Goal: Task Accomplishment & Management: Manage account settings

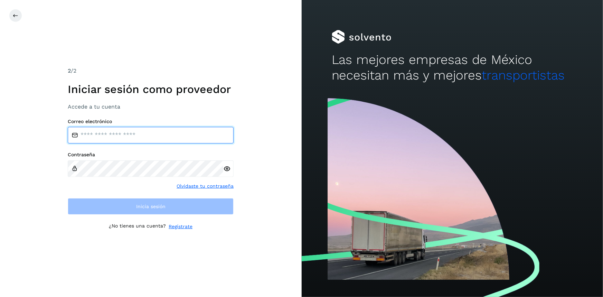
click at [130, 134] on input "email" at bounding box center [151, 135] width 166 height 17
type input "**********"
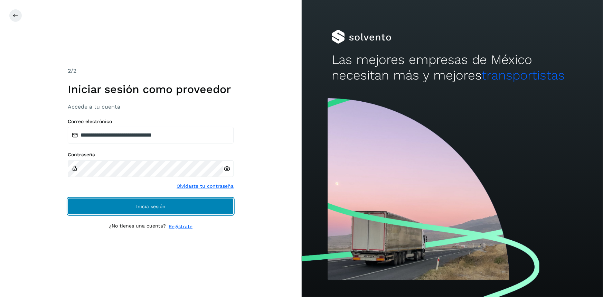
click at [114, 201] on button "Inicia sesión" at bounding box center [151, 206] width 166 height 17
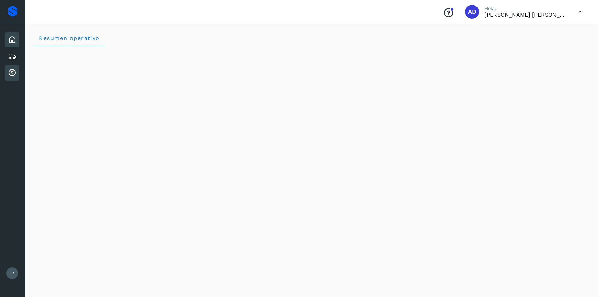
click at [9, 74] on icon at bounding box center [12, 73] width 8 height 8
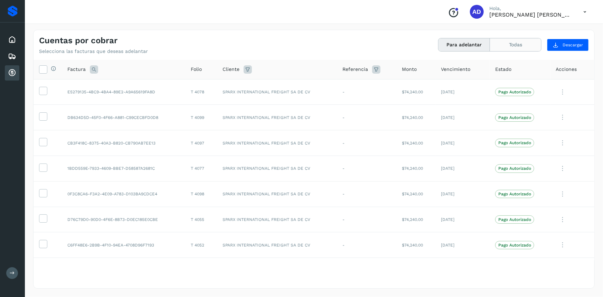
click at [519, 43] on button "Todas" at bounding box center [515, 44] width 51 height 13
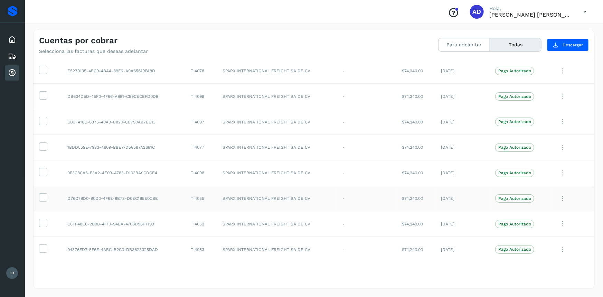
scroll to position [31, 0]
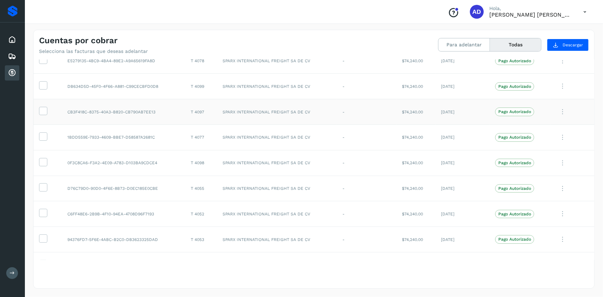
click at [410, 117] on td "$74,240.00" at bounding box center [415, 112] width 39 height 26
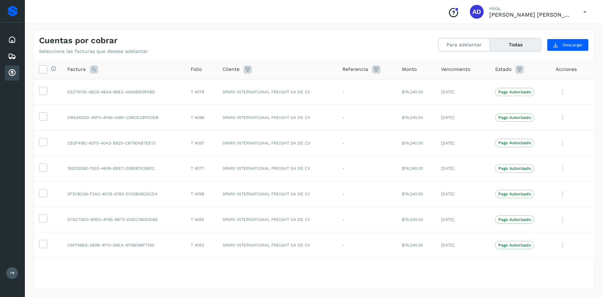
click at [585, 13] on icon at bounding box center [585, 12] width 14 height 14
click at [547, 29] on div "Cerrar sesión" at bounding box center [550, 31] width 82 height 13
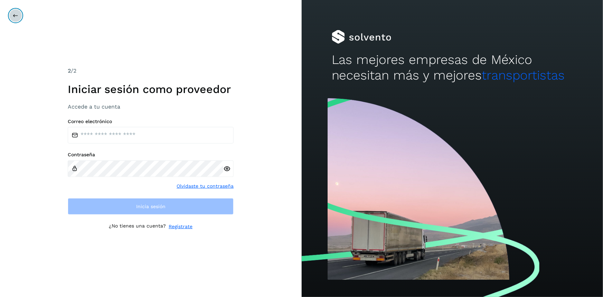
click at [16, 15] on icon at bounding box center [16, 16] width 6 height 6
